Goal: Task Accomplishment & Management: Use online tool/utility

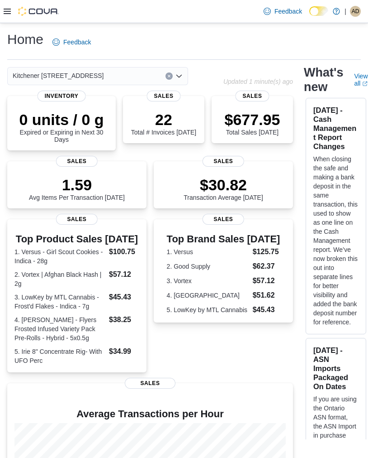
click at [7, 14] on icon at bounding box center [7, 11] width 7 height 5
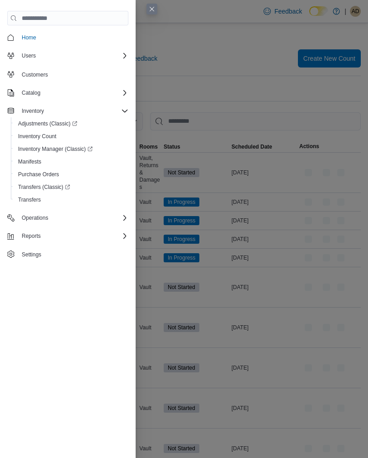
click at [150, 13] on button "Close this dialog" at bounding box center [152, 9] width 11 height 11
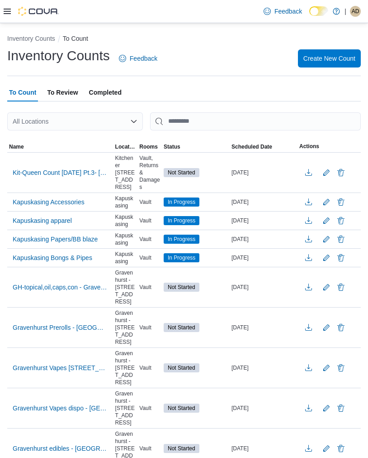
click at [69, 178] on span "Kit-Queen Count [DATE] Pt.3- [PERSON_NAME]" at bounding box center [60, 173] width 95 height 14
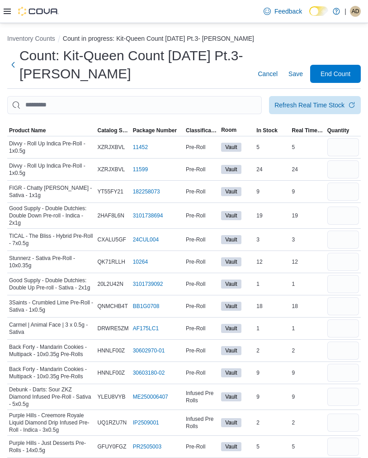
click at [23, 132] on span "Product Name" at bounding box center [27, 130] width 37 height 7
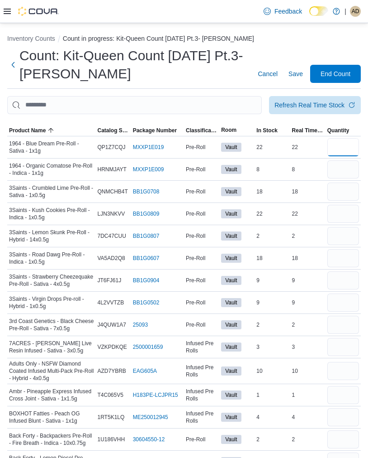
click at [349, 143] on input "number" at bounding box center [344, 147] width 32 height 18
type input "*"
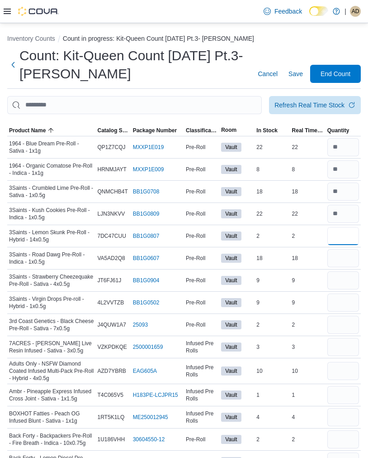
type input "*"
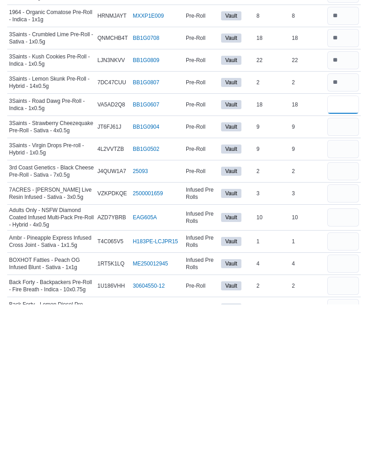
type input "*"
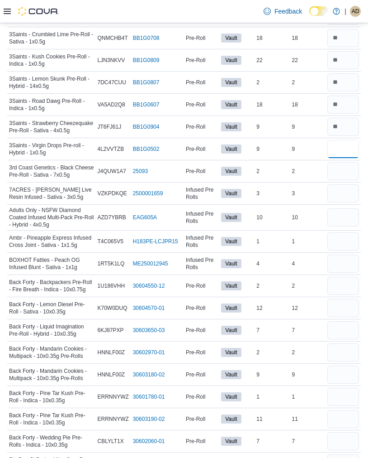
type input "*"
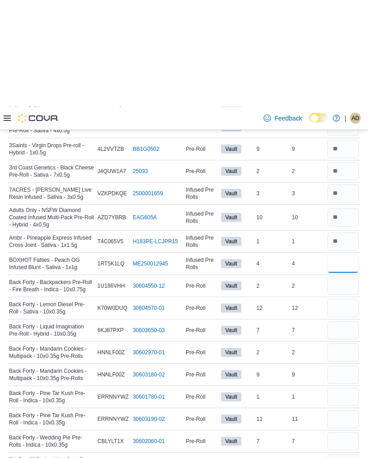
scroll to position [261, 0]
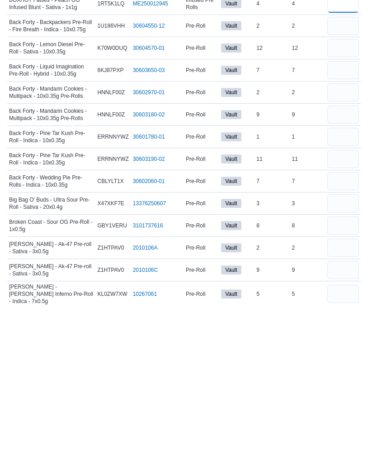
type input "*"
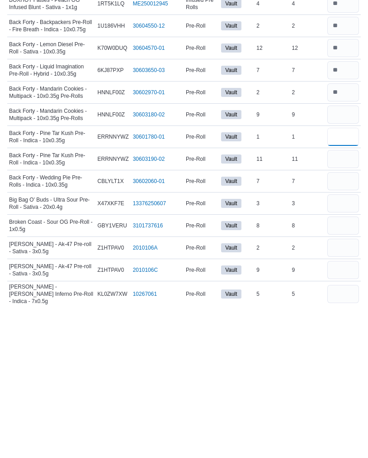
type input "*"
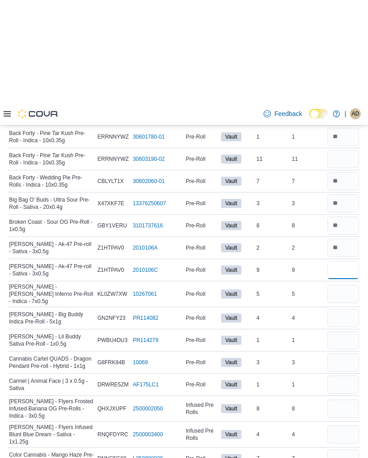
scroll to position [516, 0]
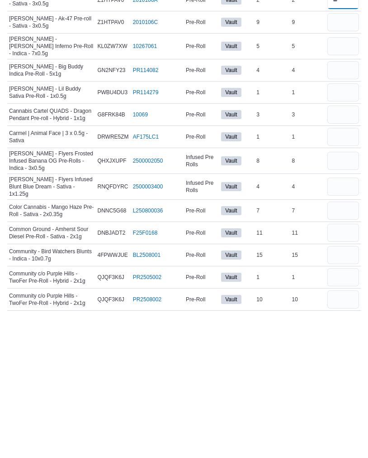
type input "*"
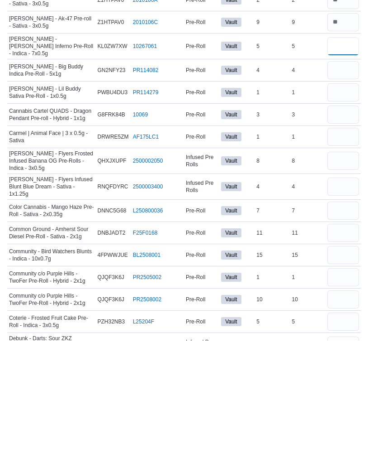
scroll to position [546, 0]
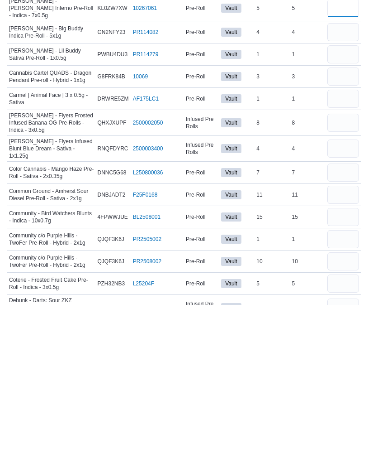
type input "*"
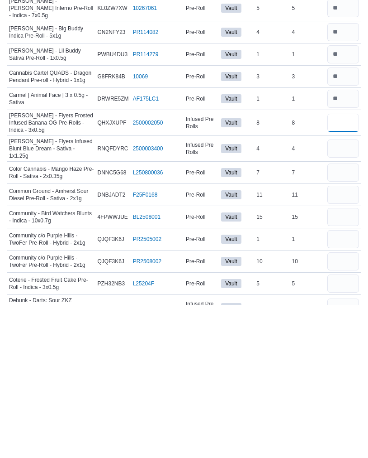
type input "*"
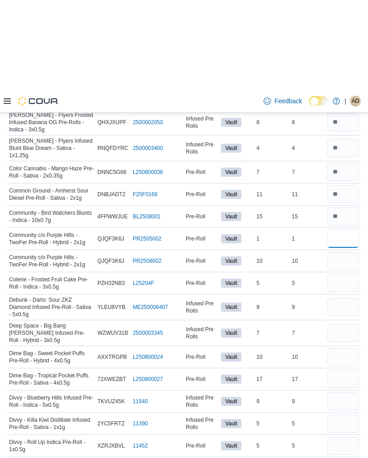
scroll to position [789, 0]
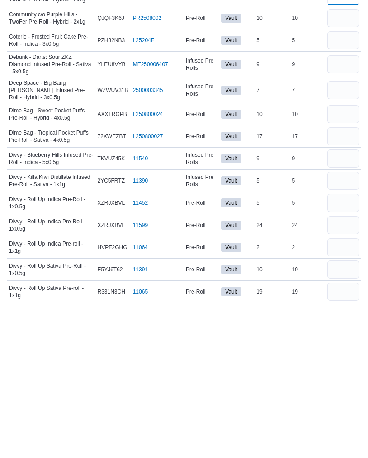
type input "*"
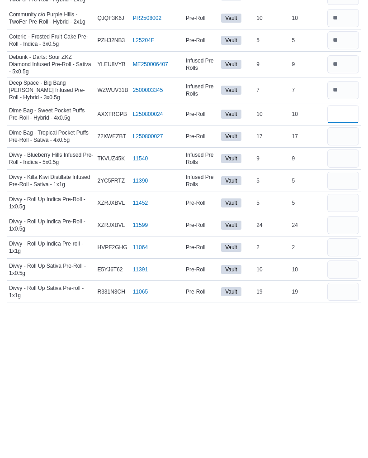
type input "*"
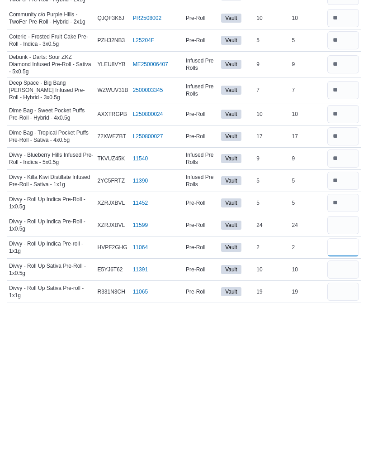
type input "*"
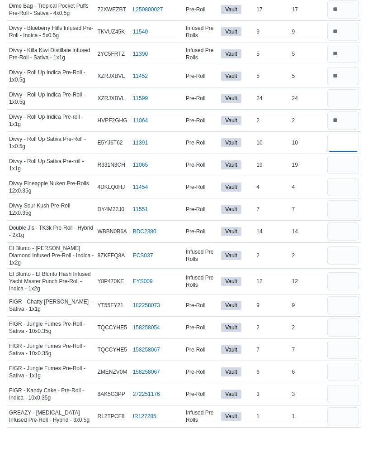
scroll to position [1041, 0]
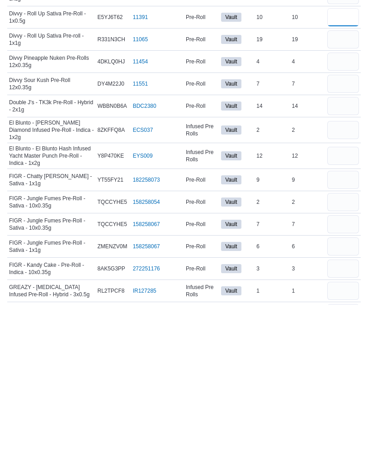
type input "*"
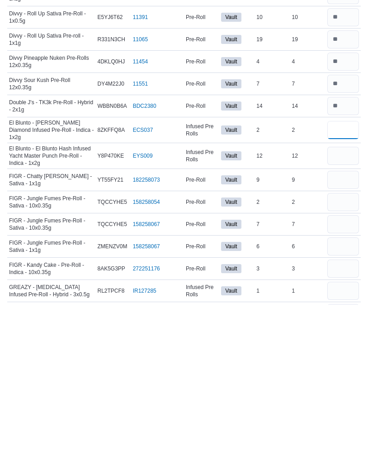
type input "*"
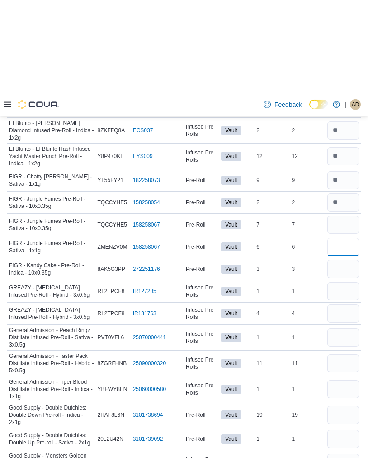
scroll to position [1288, 0]
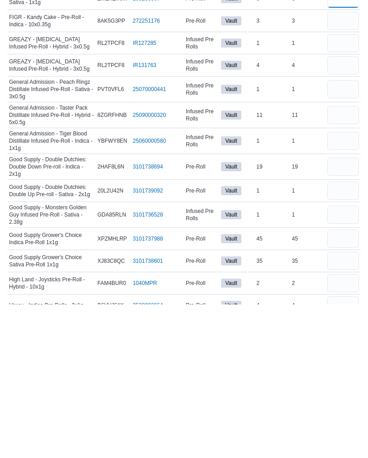
type input "*"
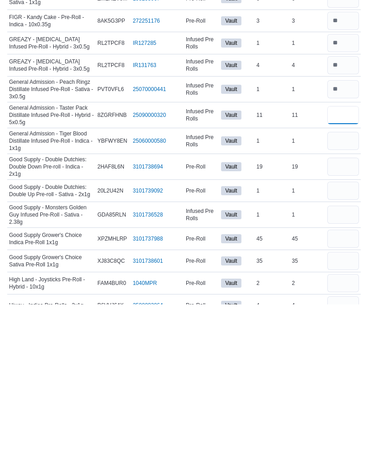
type input "*"
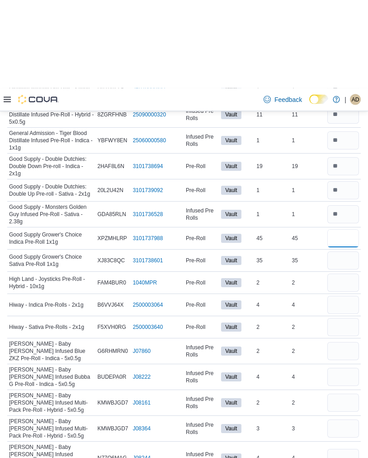
scroll to position [1530, 0]
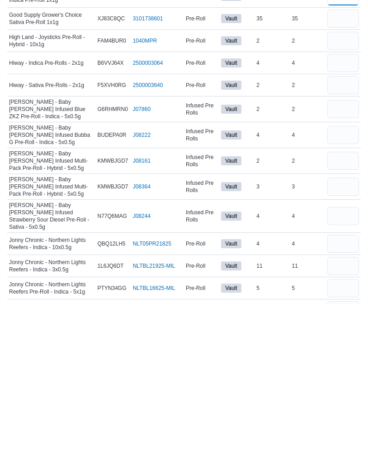
type input "*"
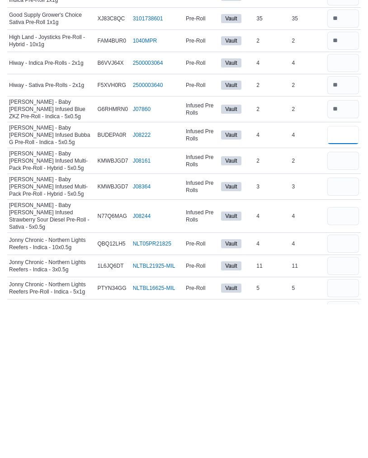
type input "*"
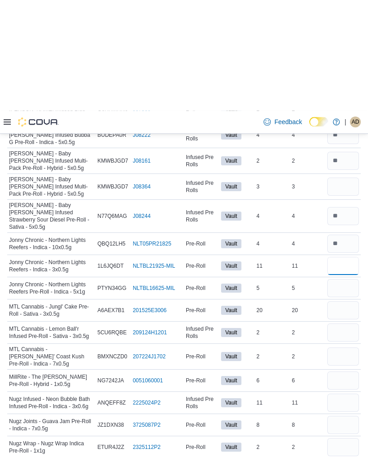
scroll to position [1795, 0]
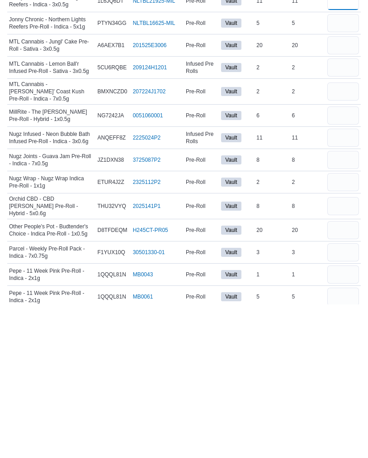
type input "*"
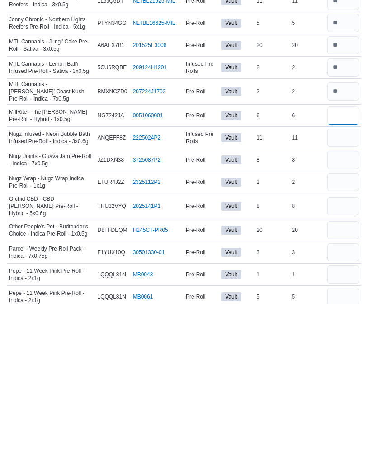
type input "*"
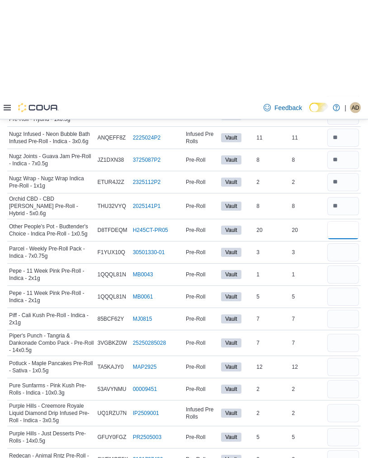
scroll to position [2045, 0]
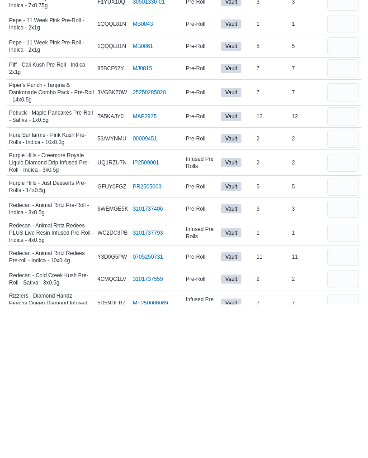
type input "*"
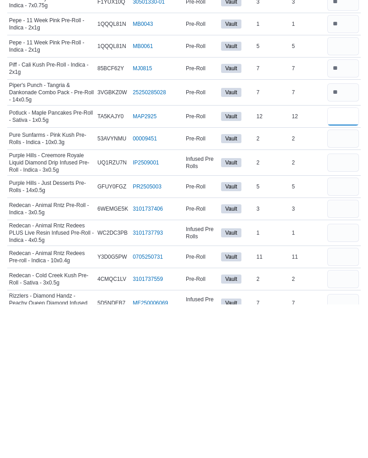
type input "*"
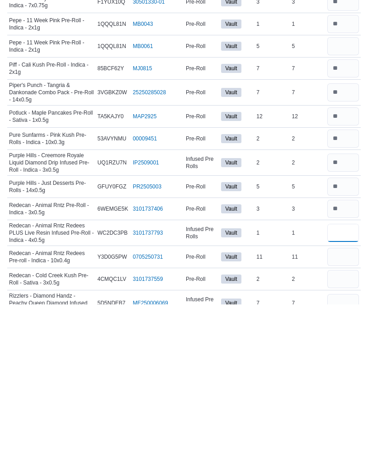
type input "*"
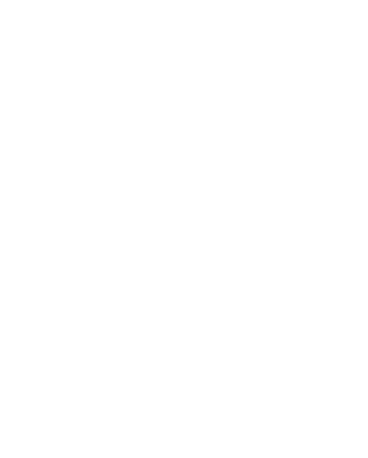
scroll to position [0, 0]
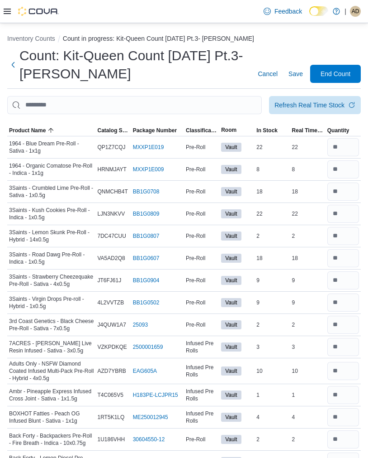
type input "*"
click at [333, 103] on div "Refresh Real Time Stock" at bounding box center [310, 104] width 70 height 9
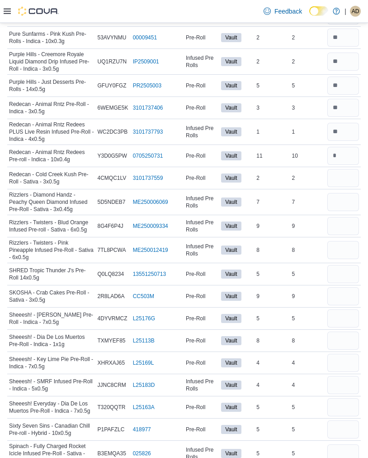
scroll to position [2301, 0]
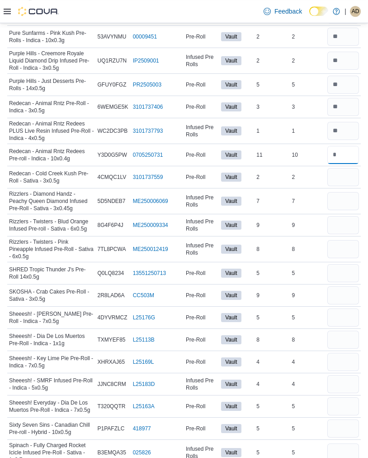
click at [349, 164] on input "number" at bounding box center [344, 155] width 32 height 18
type input "*"
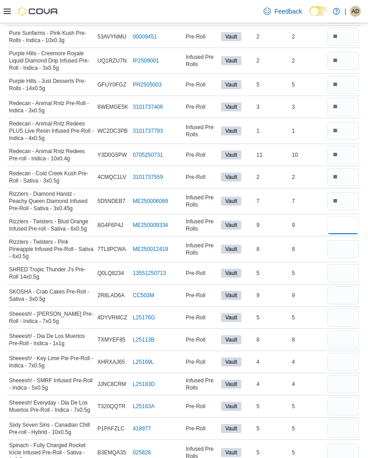
type input "*"
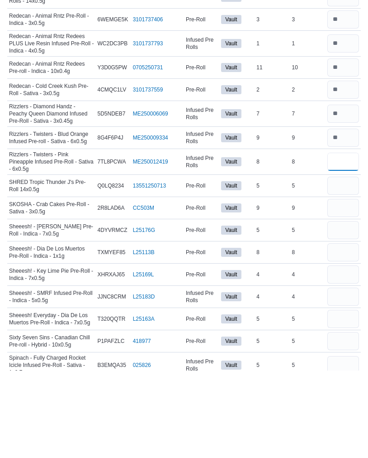
type input "*"
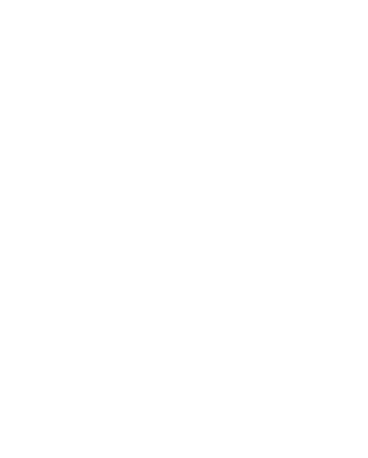
scroll to position [85, 0]
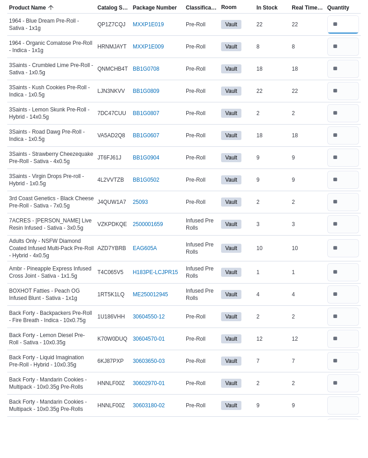
click at [349, 53] on input "number" at bounding box center [344, 62] width 32 height 18
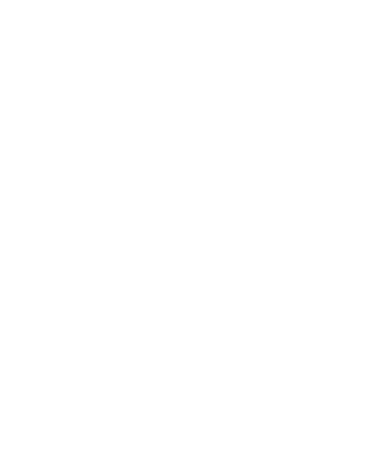
scroll to position [0, 0]
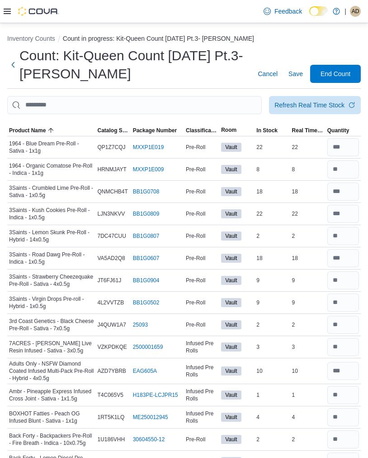
click at [325, 104] on div "Refresh Real Time Stock" at bounding box center [310, 104] width 70 height 9
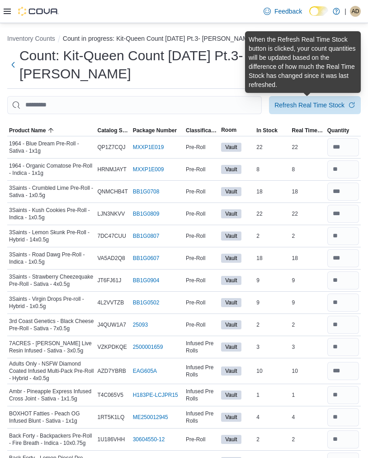
click at [335, 102] on div "Refresh Real Time Stock" at bounding box center [310, 104] width 70 height 9
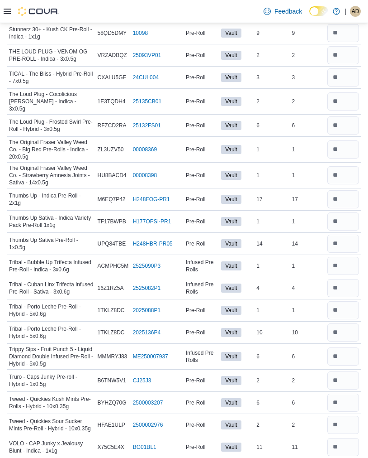
scroll to position [2993, 0]
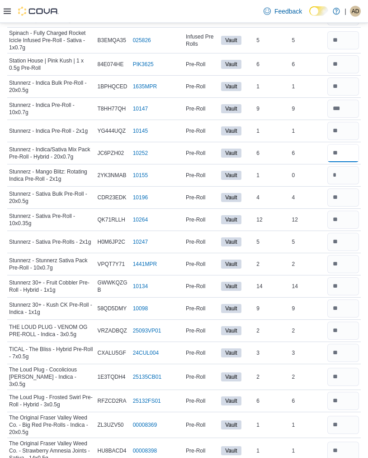
click at [354, 162] on input "number" at bounding box center [344, 153] width 32 height 18
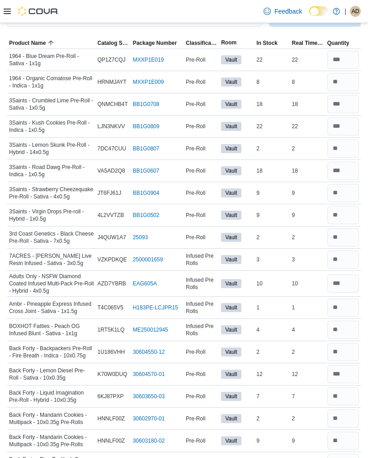
scroll to position [0, 0]
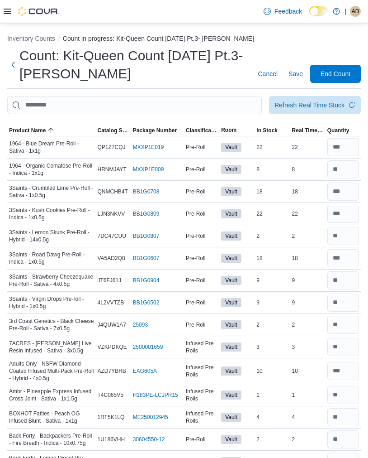
click at [338, 72] on span "End Count" at bounding box center [336, 73] width 30 height 9
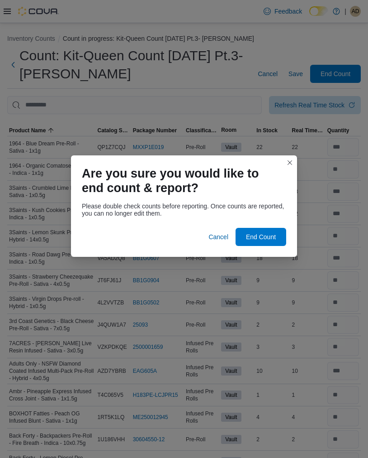
click at [255, 234] on span "End Count" at bounding box center [261, 236] width 30 height 9
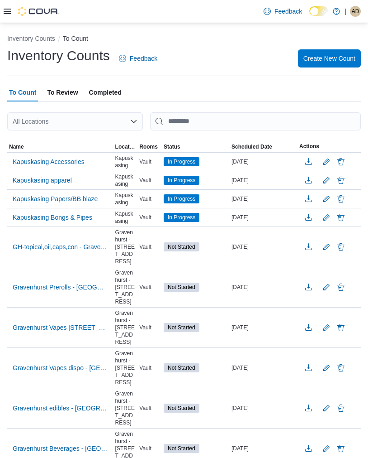
click at [358, 11] on span "AD" at bounding box center [356, 11] width 8 height 11
